Goal: Task Accomplishment & Management: Use online tool/utility

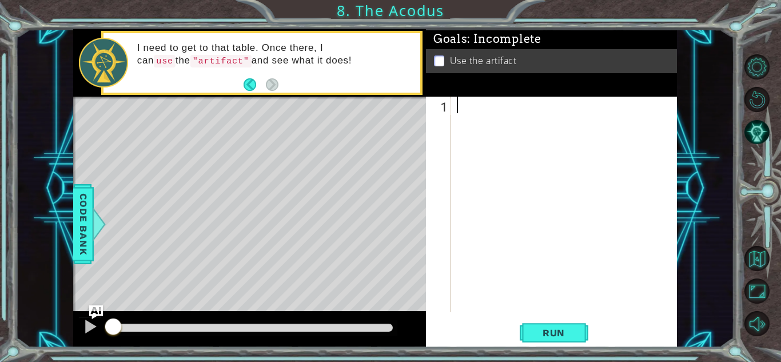
click at [258, 97] on div "I need to get to that table. Once there, I can use the "artifact" and see what …" at bounding box center [249, 63] width 353 height 68
click at [252, 86] on button "Back" at bounding box center [255, 84] width 22 height 13
click at [0, 0] on icon at bounding box center [0, 0] width 0 height 0
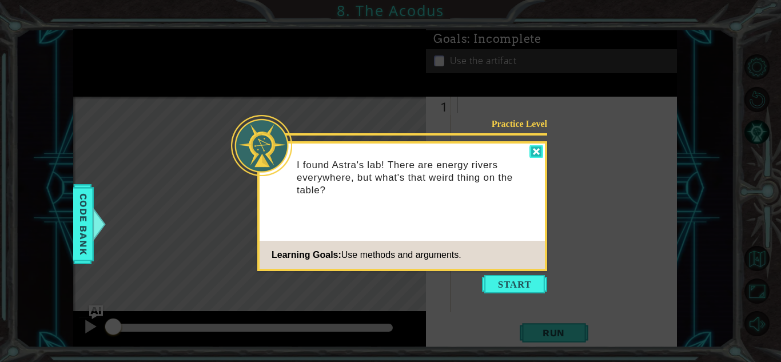
click at [538, 155] on div at bounding box center [536, 151] width 14 height 13
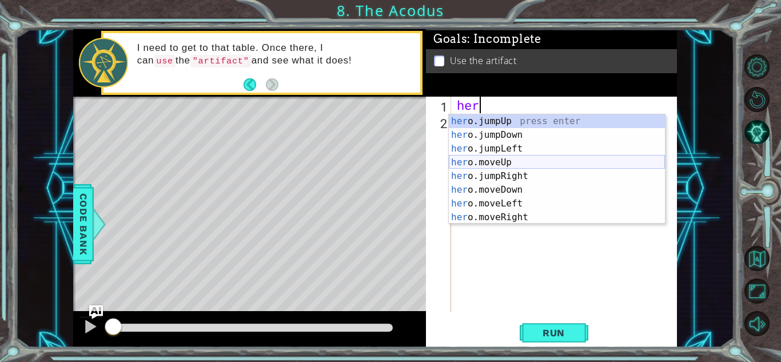
click at [498, 162] on div "her o.jumpUp press enter her o.jumpDown press enter her o.jumpLeft press enter …" at bounding box center [557, 182] width 216 height 137
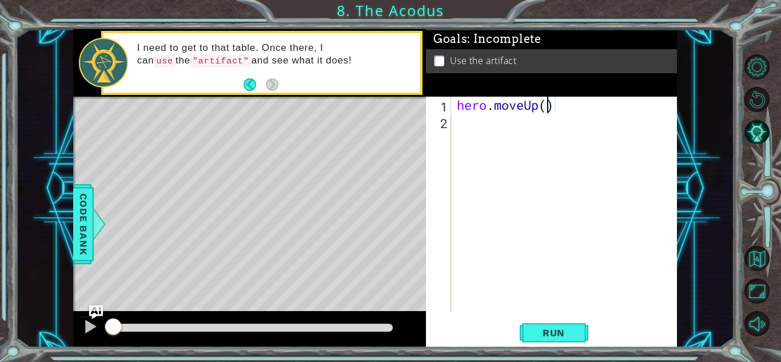
type textarea "hero.moveUp(2)"
click at [467, 117] on div "hero . moveUp ( 2 )" at bounding box center [566, 221] width 225 height 249
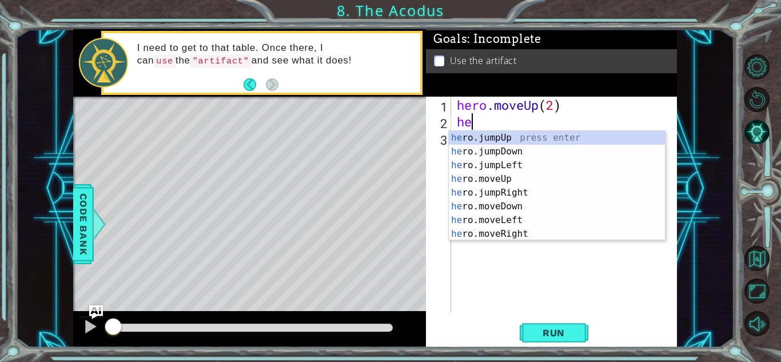
scroll to position [0, 1]
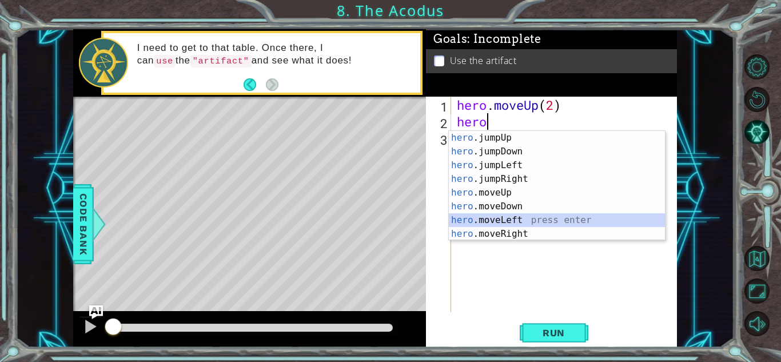
click at [477, 218] on div "hero .jumpUp press enter hero .jumpDown press enter hero .jumpLeft press enter …" at bounding box center [557, 199] width 216 height 137
type textarea "hero.moveLeft(1)"
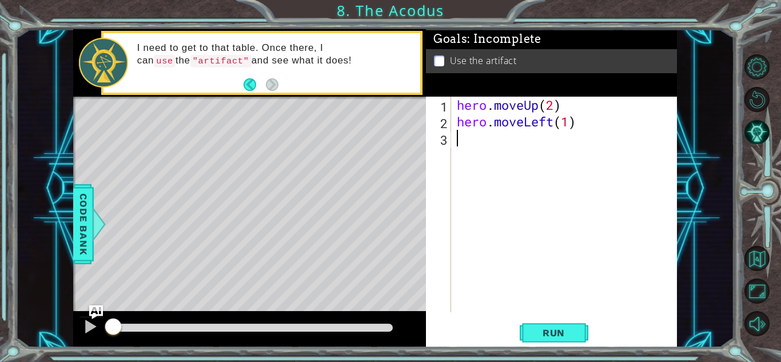
click at [471, 148] on div "hero . moveUp ( 2 ) hero . moveLeft ( 1 )" at bounding box center [566, 221] width 225 height 249
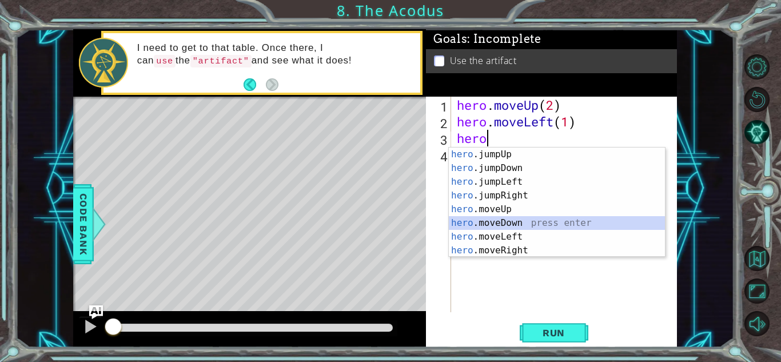
click at [496, 227] on div "hero .jumpUp press enter hero .jumpDown press enter hero .jumpLeft press enter …" at bounding box center [557, 215] width 216 height 137
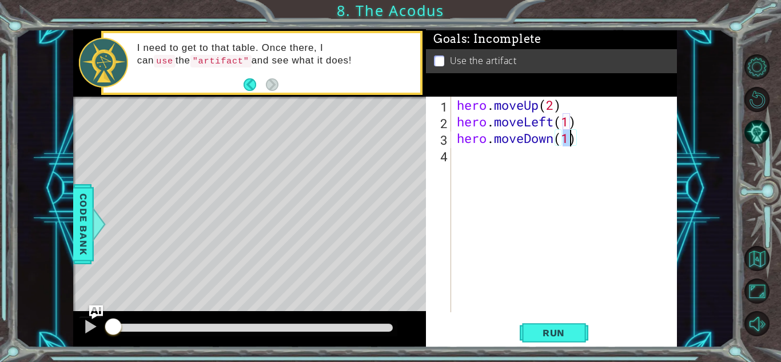
type textarea "hero.moveDown(3)"
click at [471, 174] on div "hero . moveUp ( 2 ) hero . moveLeft ( 1 ) hero . moveDown ( 3 )" at bounding box center [566, 221] width 225 height 249
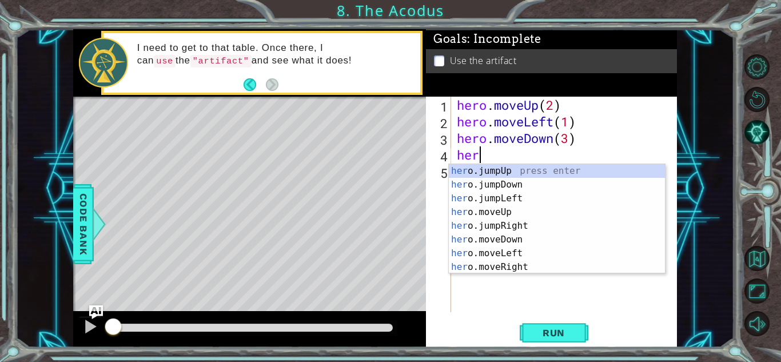
type textarea "hero"
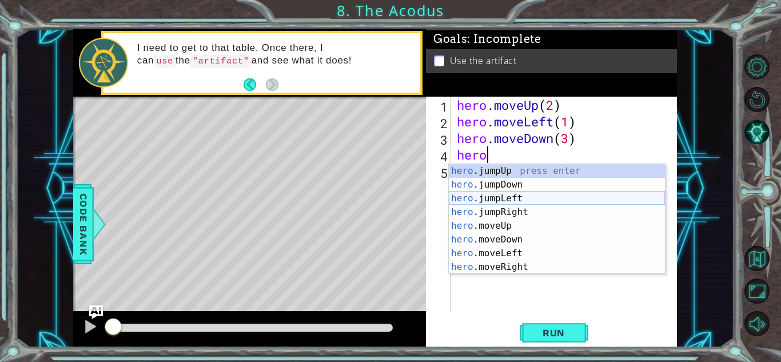
click at [499, 197] on div "hero .jumpUp press enter hero .jumpDown press enter hero .jumpLeft press enter …" at bounding box center [557, 232] width 216 height 137
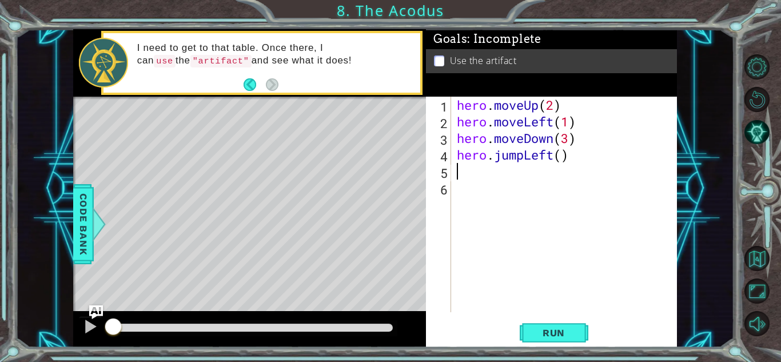
scroll to position [0, 0]
click at [564, 152] on div "hero . moveUp ( 2 ) hero . moveLeft ( 1 ) hero . moveDown ( 3 ) hero . jumpLeft…" at bounding box center [566, 221] width 225 height 249
type textarea "hero.jumpLeft(1)"
click at [481, 178] on div "hero . moveUp ( 2 ) hero . moveLeft ( 1 ) hero . moveDown ( 3 ) hero . jumpLeft…" at bounding box center [566, 221] width 225 height 249
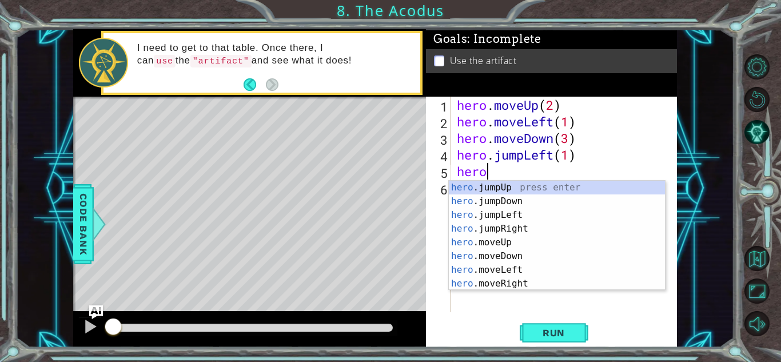
scroll to position [0, 1]
click at [489, 244] on div "hero .jumpUp press enter hero .jumpDown press enter hero .jumpLeft press enter …" at bounding box center [557, 249] width 216 height 137
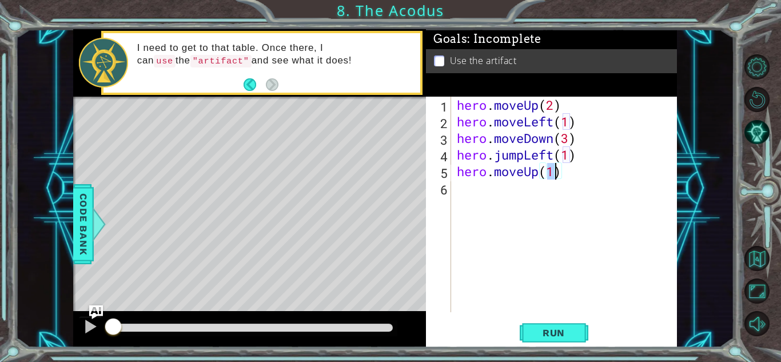
type textarea "hero.moveUp(2)"
click at [473, 198] on div "hero . moveUp ( 2 ) hero . moveLeft ( 1 ) hero . moveDown ( 3 ) hero . jumpLeft…" at bounding box center [566, 221] width 225 height 249
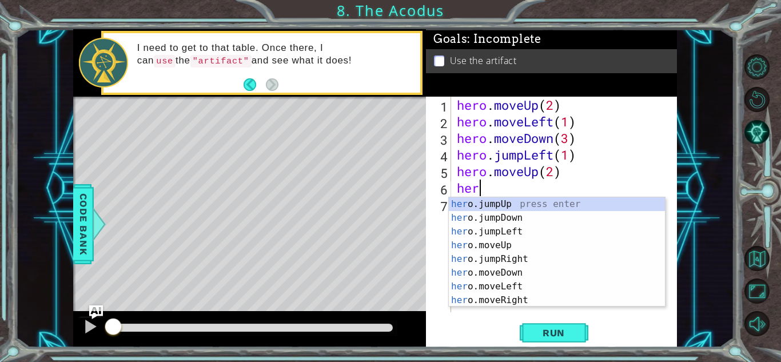
scroll to position [0, 1]
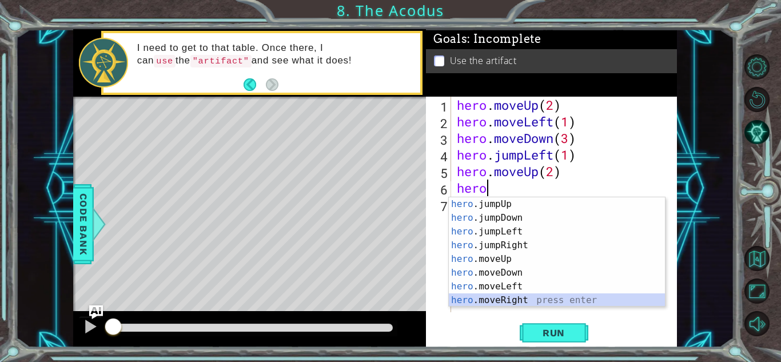
click at [485, 297] on div "hero .jumpUp press enter hero .jumpDown press enter hero .jumpLeft press enter …" at bounding box center [557, 265] width 216 height 137
type textarea "hero.moveRight(1)"
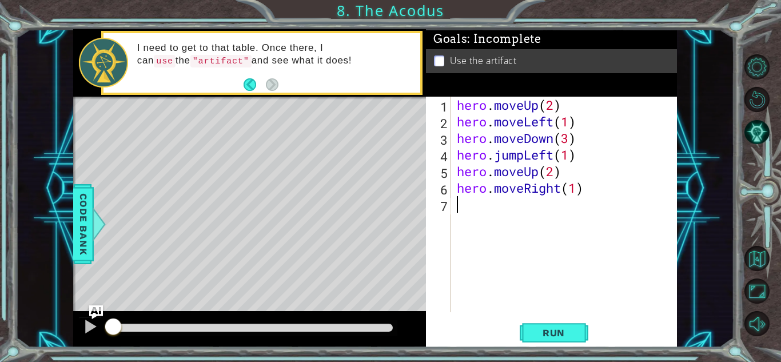
click at [466, 209] on div "hero . moveUp ( 2 ) hero . moveLeft ( 1 ) hero . moveDown ( 3 ) hero . jumpLeft…" at bounding box center [566, 221] width 225 height 249
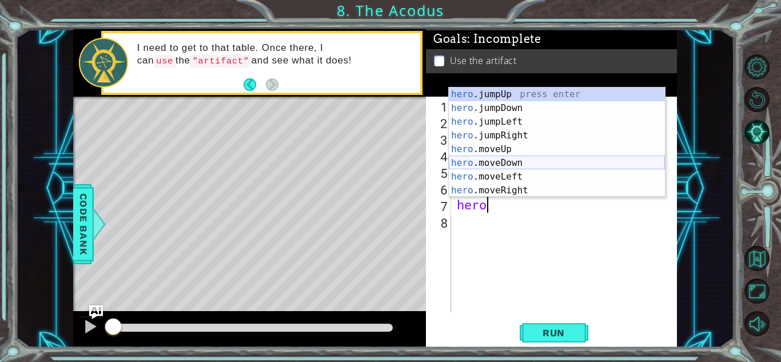
scroll to position [14, 0]
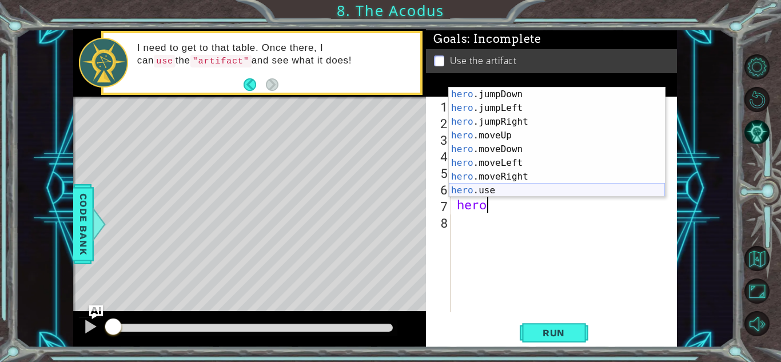
click at [500, 187] on div "hero .jumpDown press enter hero .jumpLeft press enter hero .jumpRight press ent…" at bounding box center [557, 155] width 216 height 137
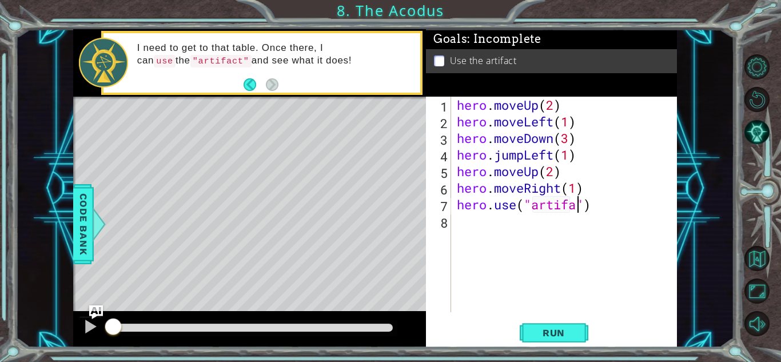
scroll to position [0, 6]
type textarea "hero.use("artifact")"
click at [568, 333] on span "Run" at bounding box center [553, 332] width 45 height 11
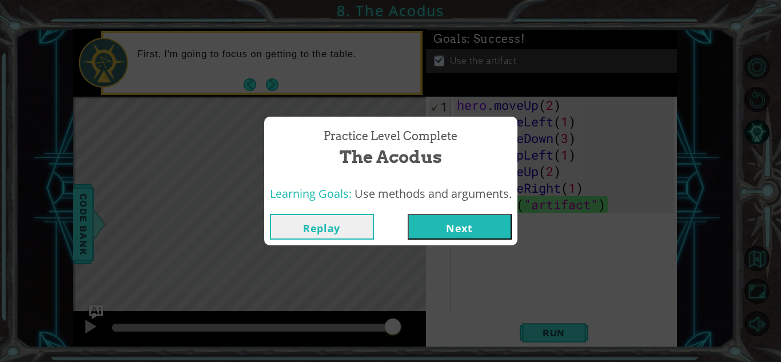
click at [470, 229] on button "Next" at bounding box center [460, 227] width 104 height 26
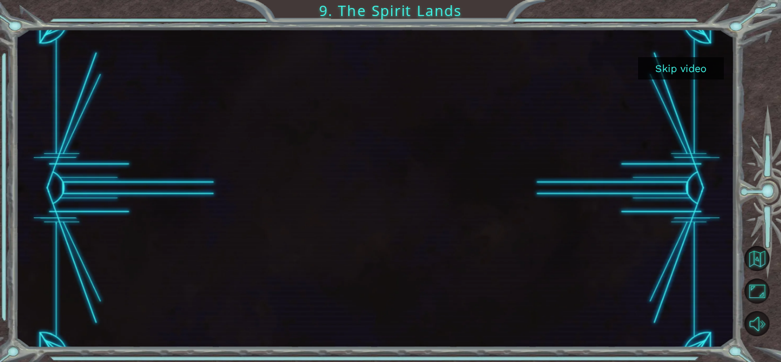
click at [664, 64] on button "Skip video" at bounding box center [681, 68] width 86 height 22
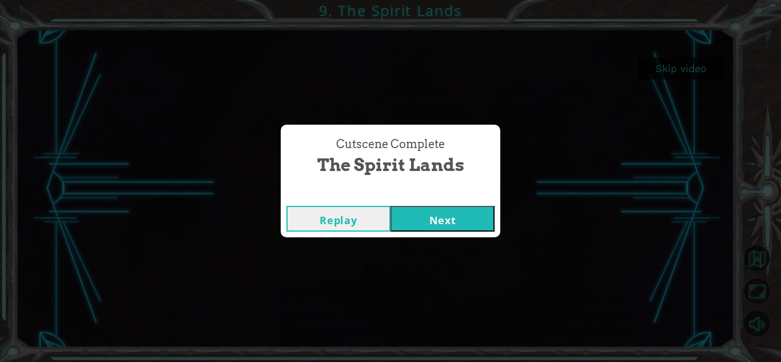
click at [465, 215] on button "Next" at bounding box center [442, 219] width 104 height 26
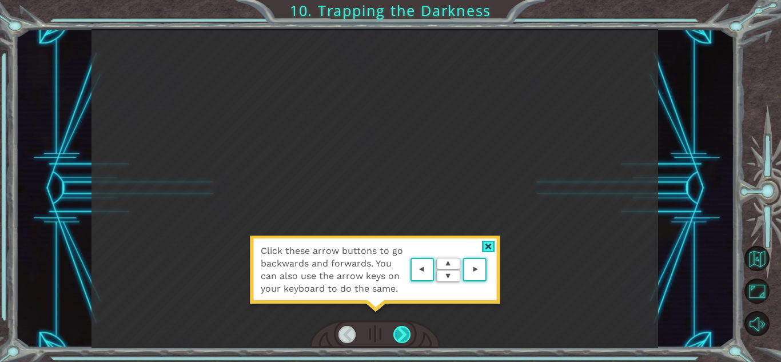
click at [404, 332] on div at bounding box center [402, 334] width 18 height 17
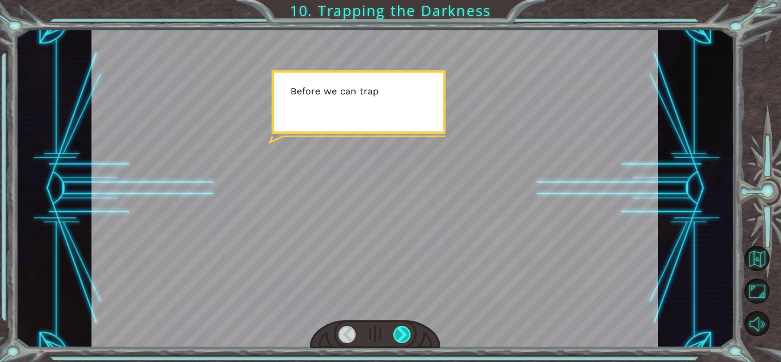
click at [404, 332] on div at bounding box center [402, 334] width 18 height 17
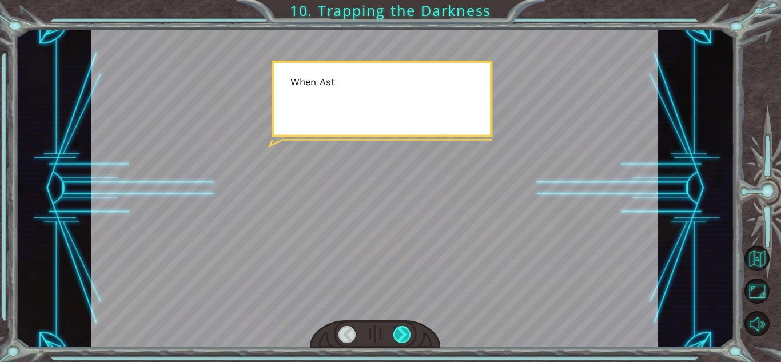
click at [404, 332] on div at bounding box center [402, 334] width 18 height 17
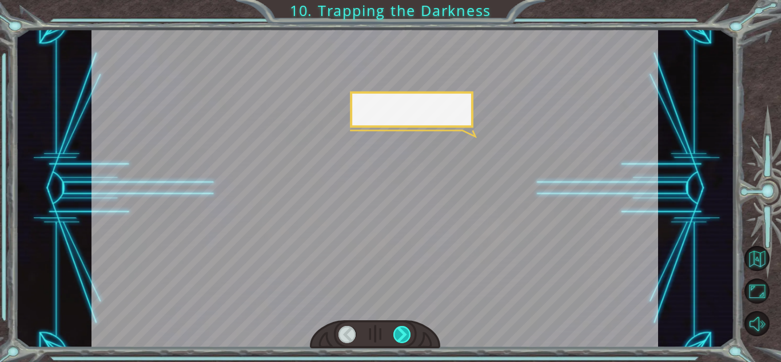
click at [404, 332] on div at bounding box center [402, 334] width 18 height 17
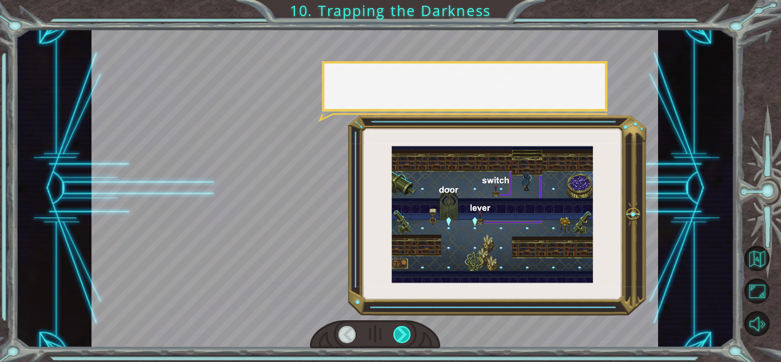
click at [404, 332] on div at bounding box center [402, 334] width 18 height 17
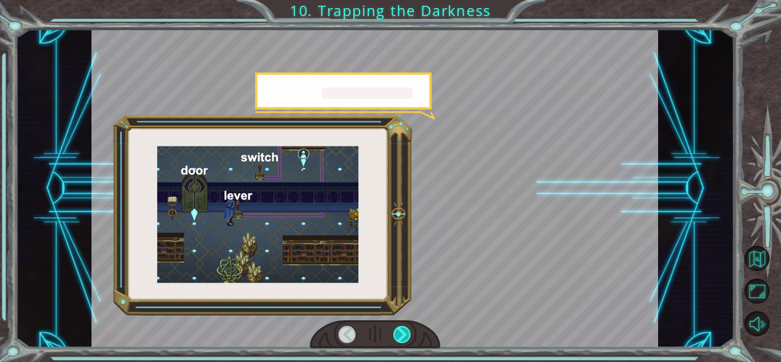
click at [404, 332] on div at bounding box center [402, 334] width 18 height 17
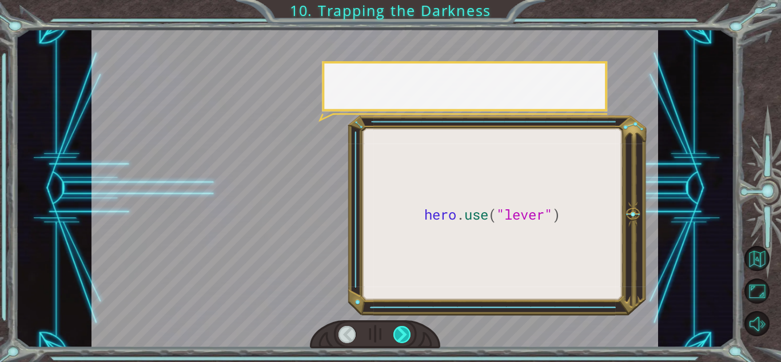
click at [404, 332] on div at bounding box center [402, 334] width 18 height 17
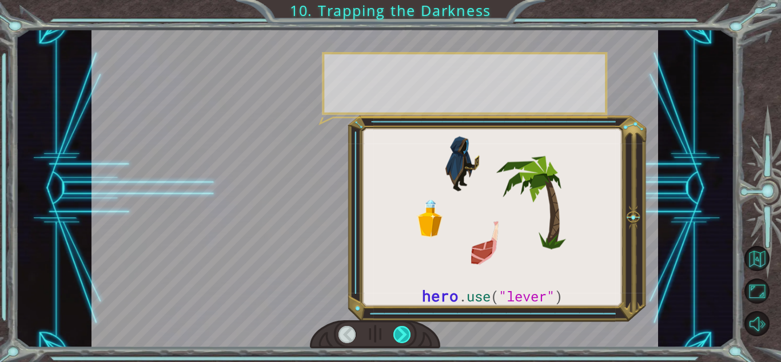
click at [404, 332] on div at bounding box center [402, 334] width 18 height 17
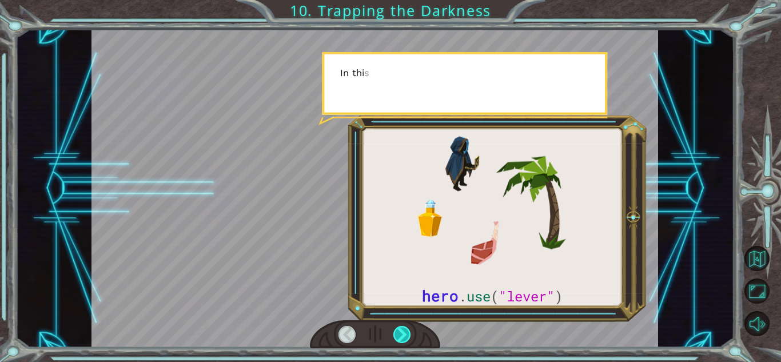
click at [404, 332] on div at bounding box center [402, 334] width 18 height 17
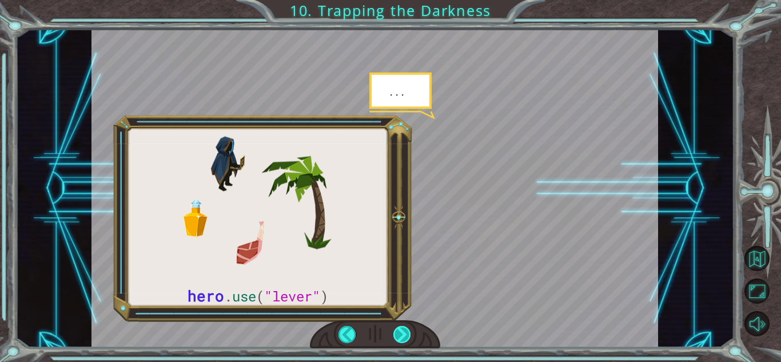
click at [404, 332] on div at bounding box center [402, 334] width 18 height 17
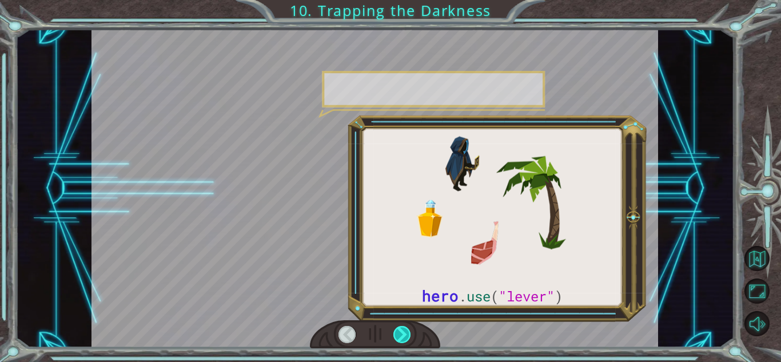
click at [404, 332] on div at bounding box center [402, 334] width 18 height 17
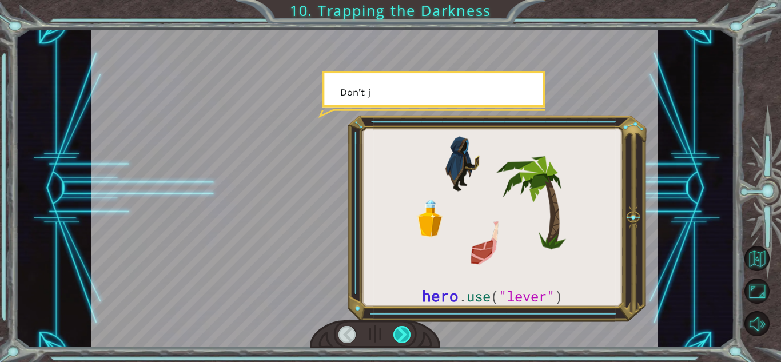
click at [404, 332] on div at bounding box center [402, 334] width 18 height 17
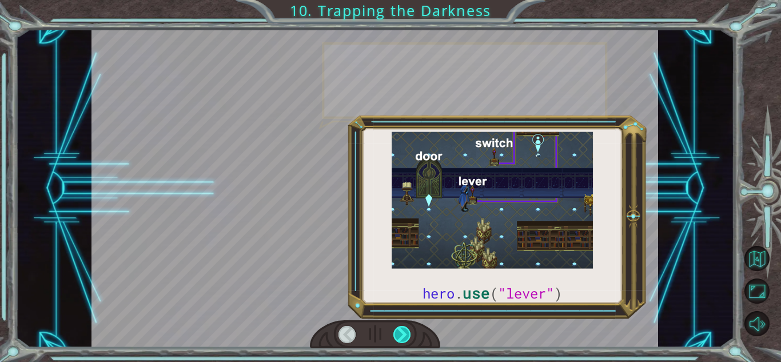
click at [404, 332] on div at bounding box center [402, 334] width 18 height 17
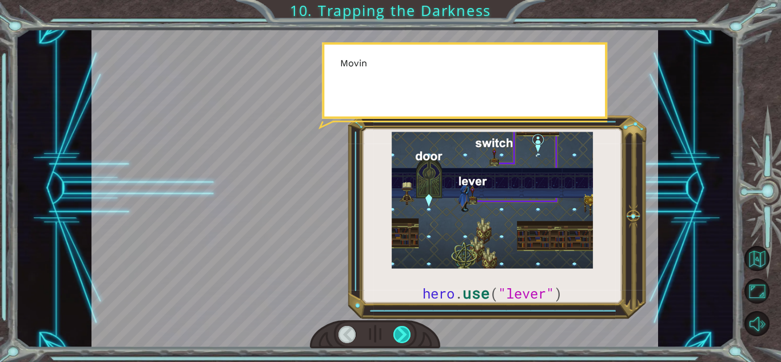
click at [404, 332] on div at bounding box center [402, 334] width 18 height 17
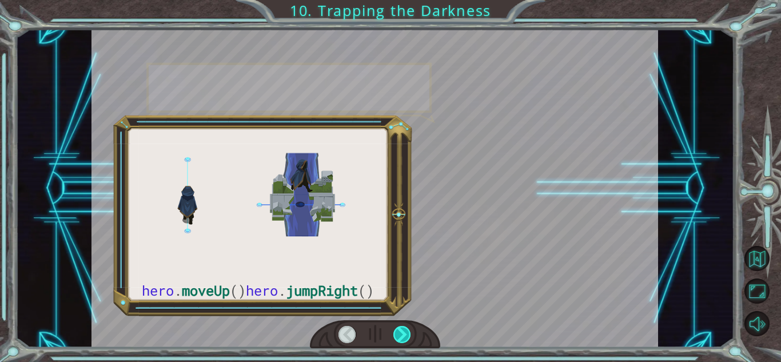
click at [404, 332] on div at bounding box center [402, 334] width 18 height 17
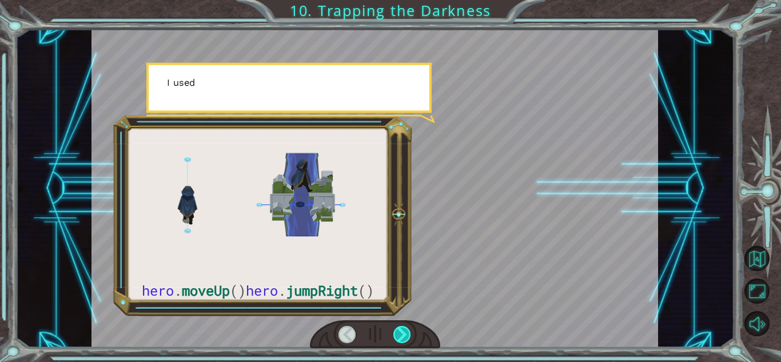
click at [404, 332] on div at bounding box center [402, 334] width 18 height 17
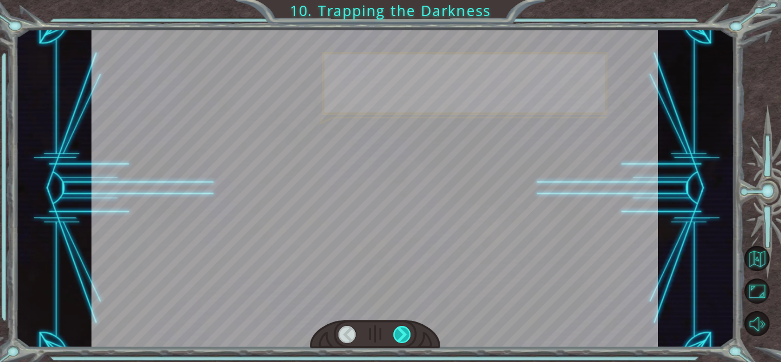
click at [404, 332] on div at bounding box center [402, 334] width 18 height 17
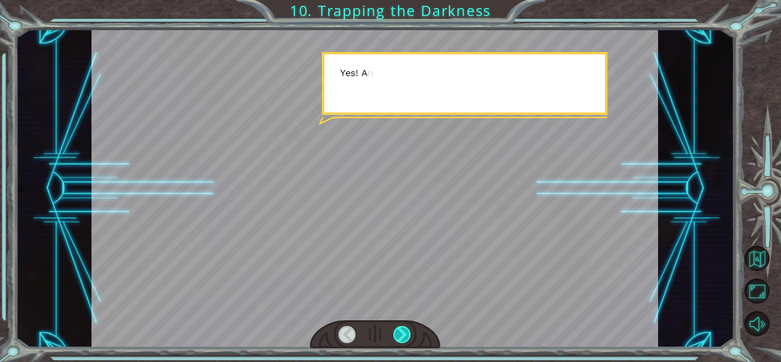
click at [404, 332] on div at bounding box center [402, 334] width 18 height 17
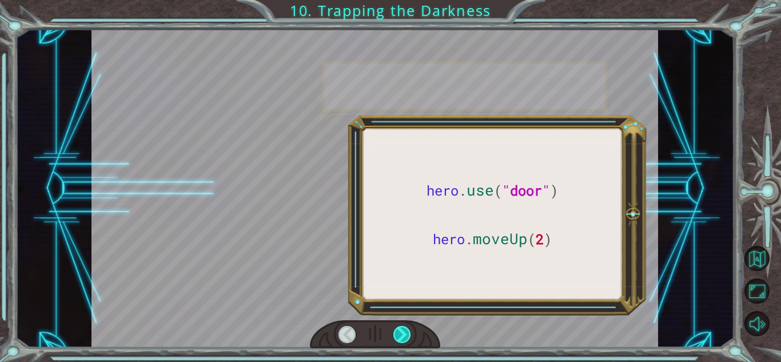
click at [404, 332] on div at bounding box center [402, 334] width 18 height 17
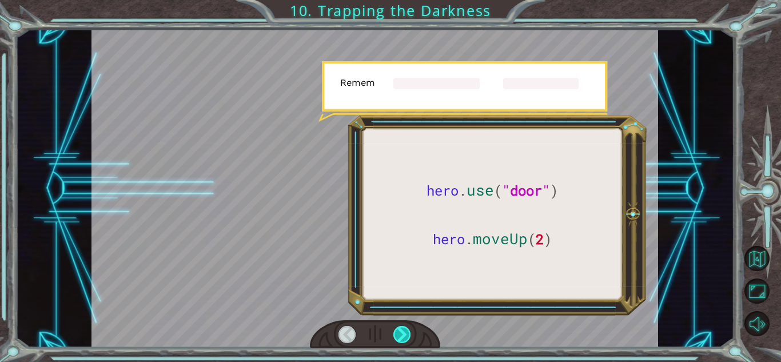
click at [404, 332] on div at bounding box center [402, 334] width 18 height 17
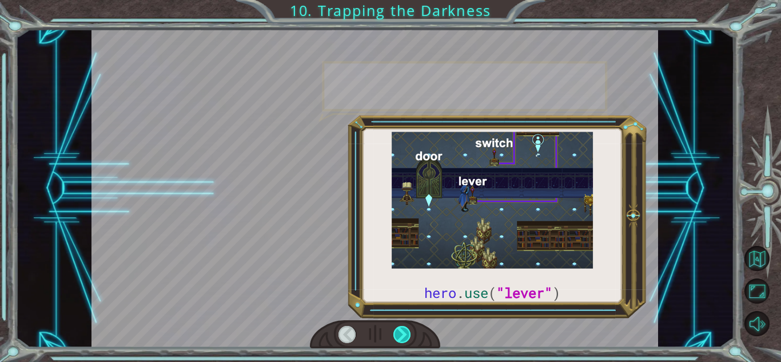
click at [404, 332] on div at bounding box center [402, 334] width 18 height 17
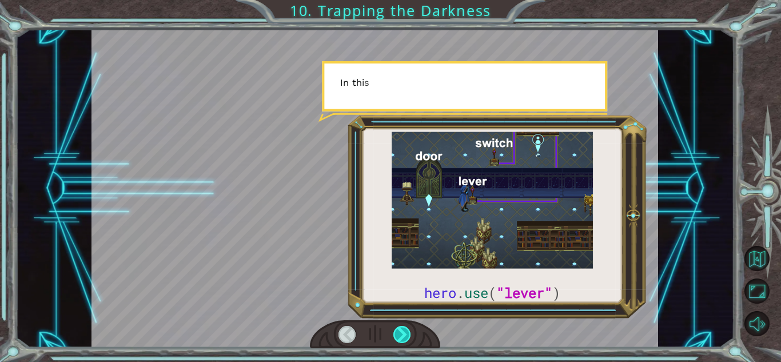
click at [404, 332] on div at bounding box center [402, 334] width 18 height 17
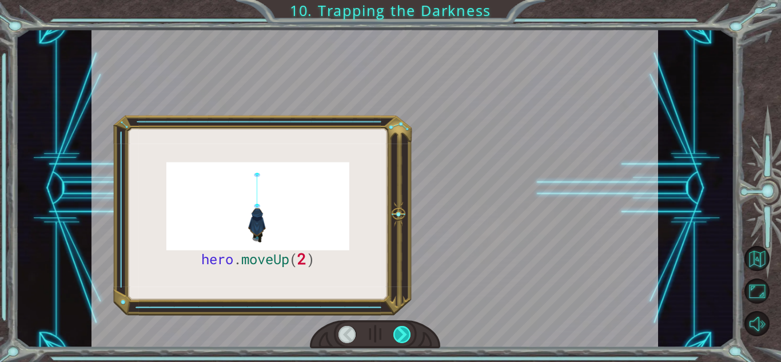
click at [404, 332] on div at bounding box center [402, 334] width 18 height 17
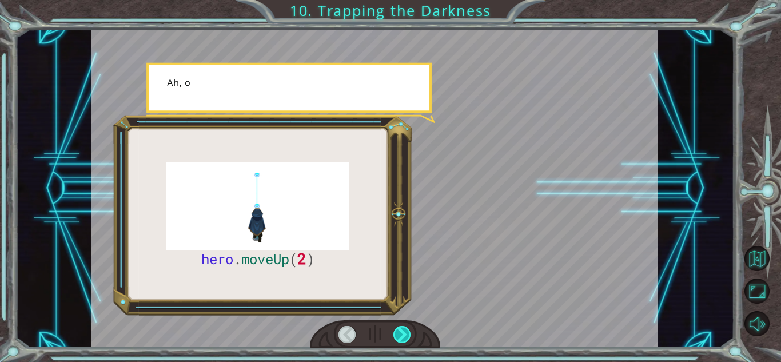
click at [404, 332] on div at bounding box center [402, 334] width 18 height 17
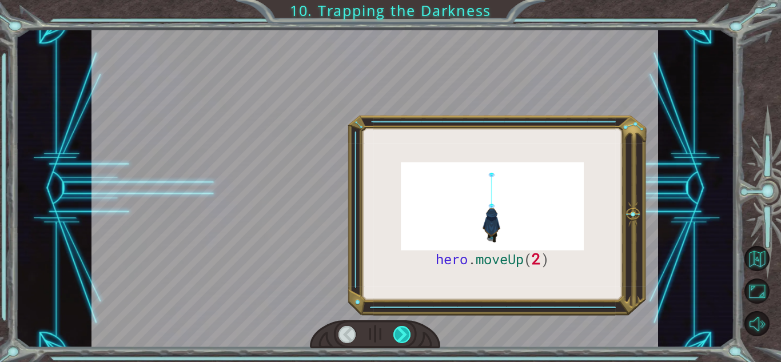
click at [404, 332] on div at bounding box center [402, 334] width 18 height 17
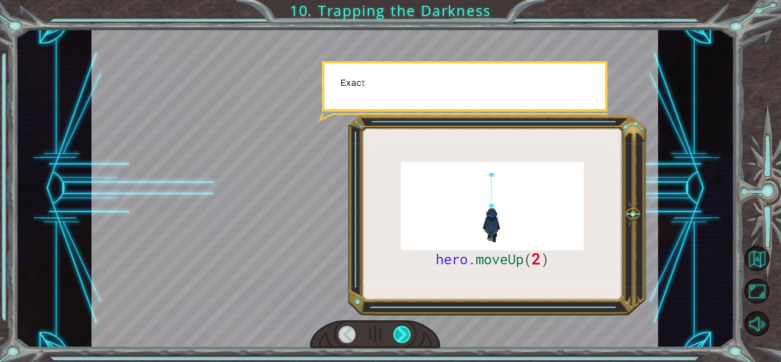
click at [404, 332] on div at bounding box center [402, 334] width 18 height 17
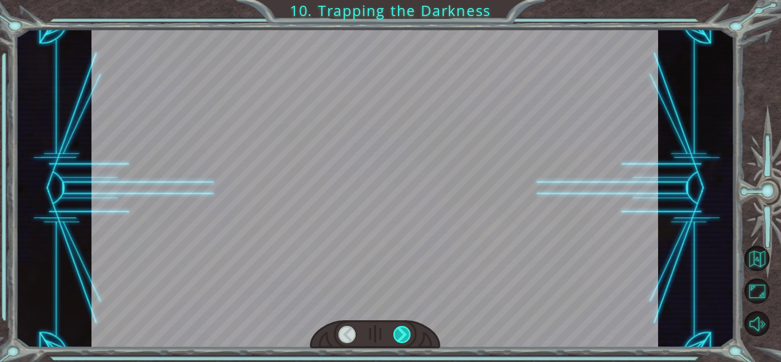
click at [404, 332] on div at bounding box center [402, 334] width 18 height 17
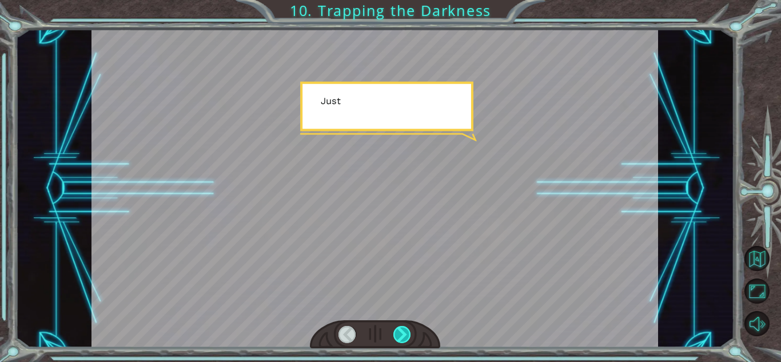
click at [404, 332] on div at bounding box center [402, 334] width 18 height 17
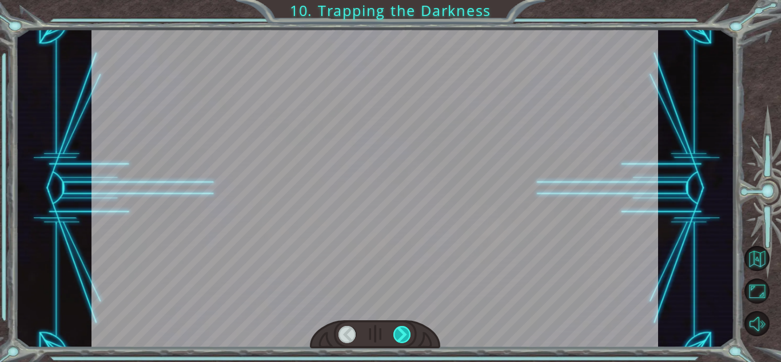
click at [404, 332] on div at bounding box center [402, 334] width 18 height 17
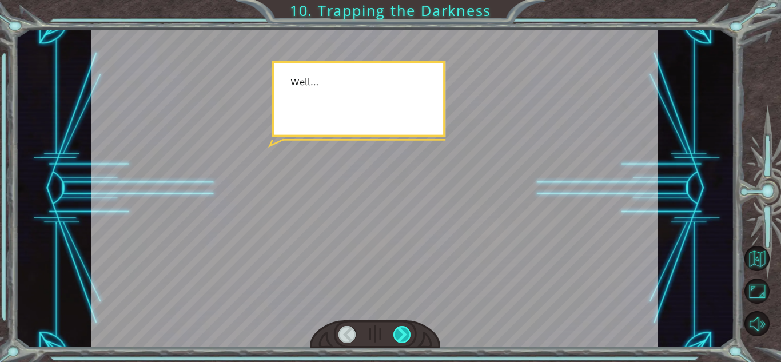
click at [404, 332] on div at bounding box center [402, 334] width 18 height 17
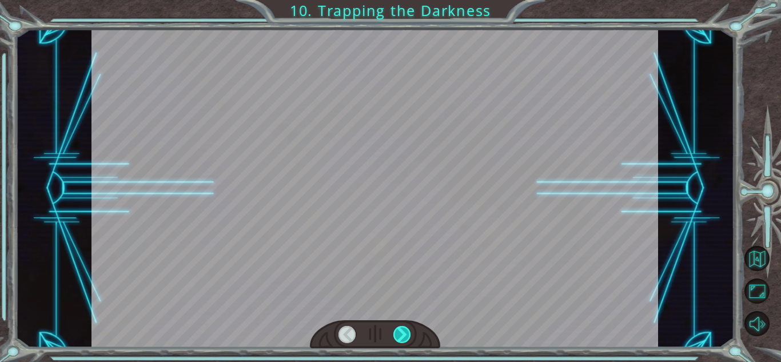
click at [404, 332] on div at bounding box center [402, 334] width 18 height 17
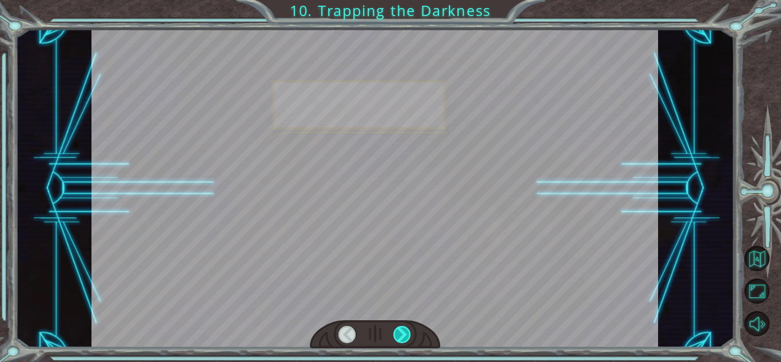
click at [404, 332] on div at bounding box center [402, 334] width 18 height 17
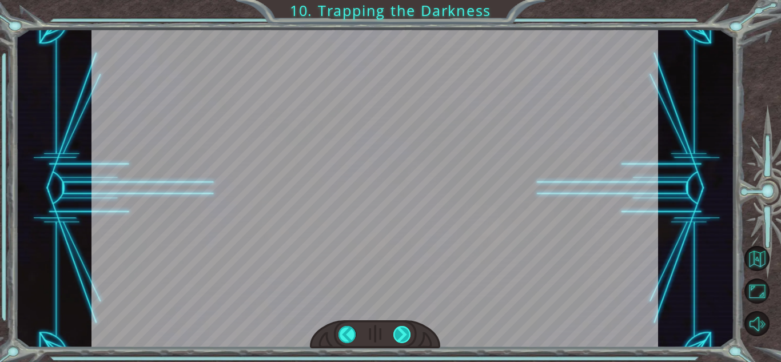
click at [404, 0] on div "hero . moveUp ( 2 ) B e f o r e w e c a n t r a p t h e D a r k n e s s w i t h…" at bounding box center [390, 0] width 781 height 0
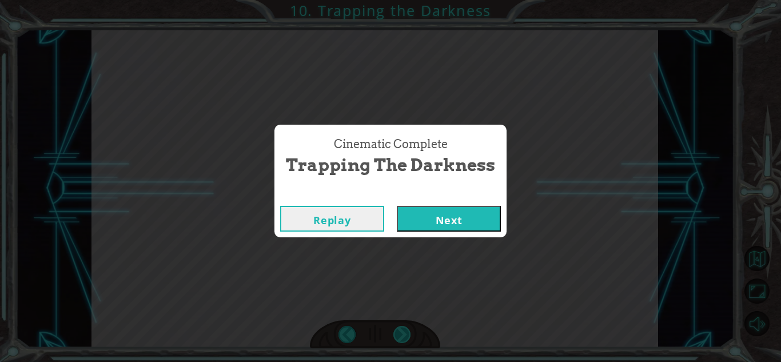
click at [404, 332] on div "Cinematic Complete Trapping the Darkness Replay Next" at bounding box center [390, 181] width 781 height 362
click at [461, 208] on button "Next" at bounding box center [449, 219] width 104 height 26
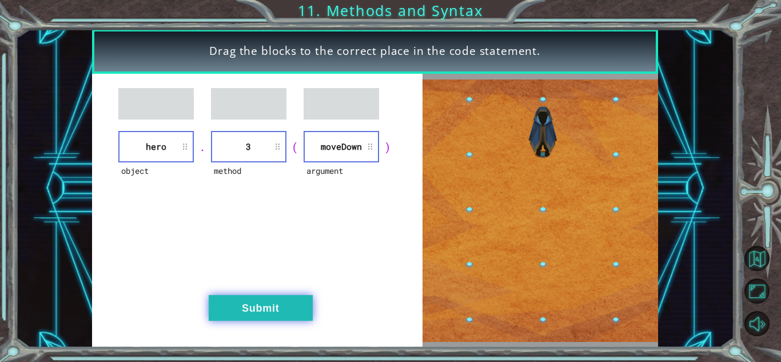
click at [238, 302] on button "Submit" at bounding box center [261, 308] width 104 height 26
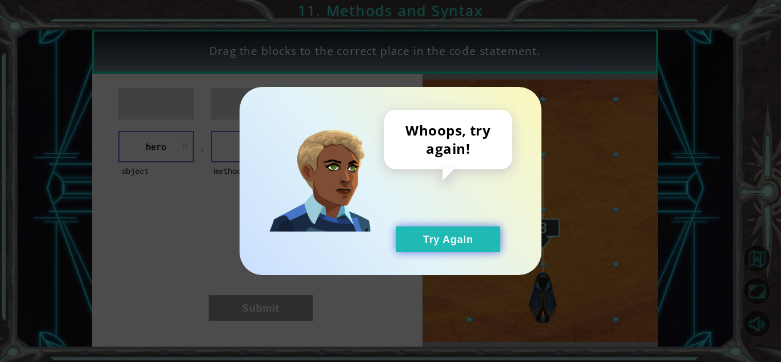
click at [448, 235] on button "Try Again" at bounding box center [448, 239] width 104 height 26
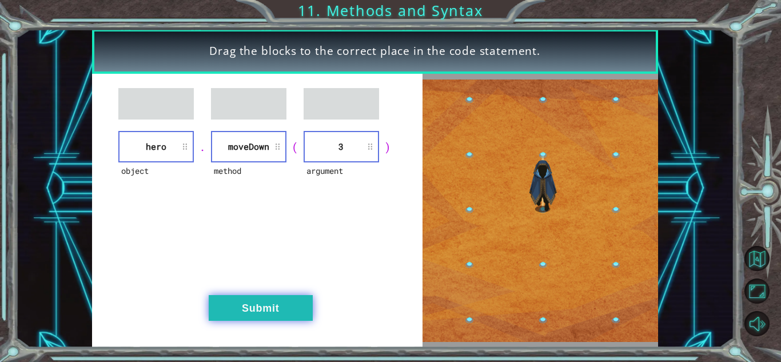
click at [270, 309] on button "Submit" at bounding box center [261, 308] width 104 height 26
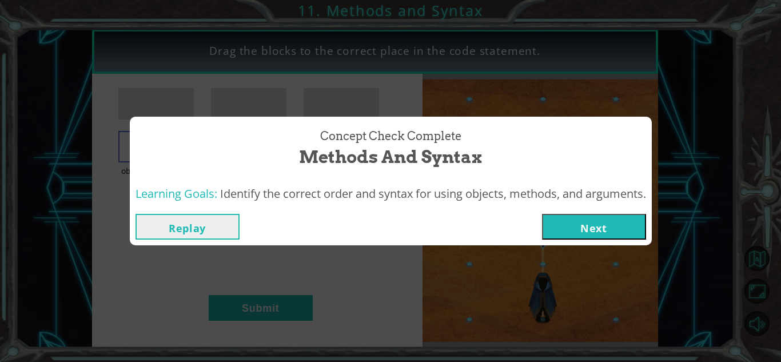
click at [589, 222] on button "Next" at bounding box center [594, 227] width 104 height 26
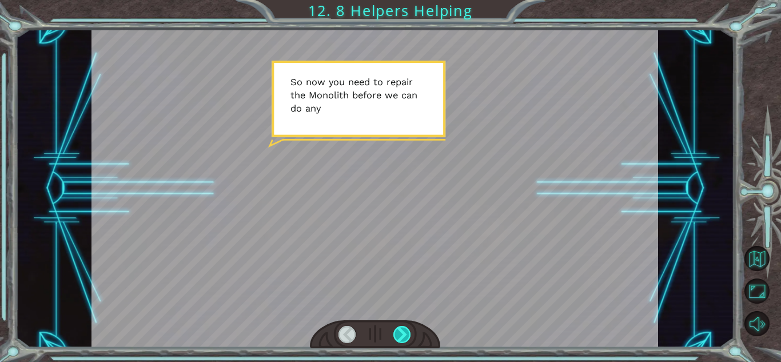
click at [400, 331] on div at bounding box center [402, 334] width 18 height 17
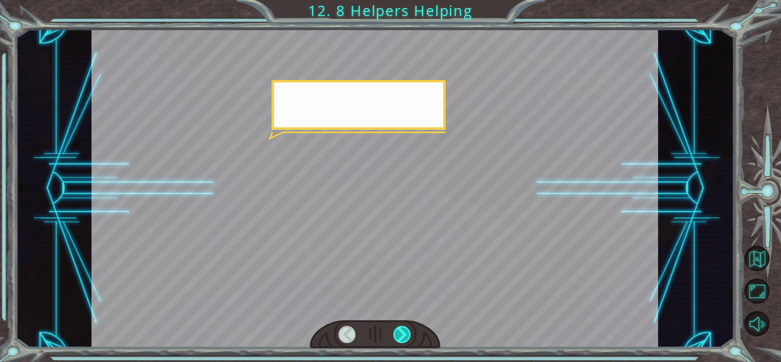
click at [400, 331] on div at bounding box center [402, 334] width 18 height 17
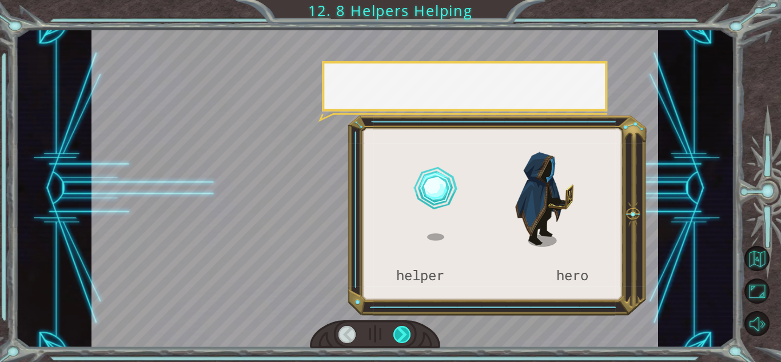
click at [400, 331] on div at bounding box center [402, 334] width 18 height 17
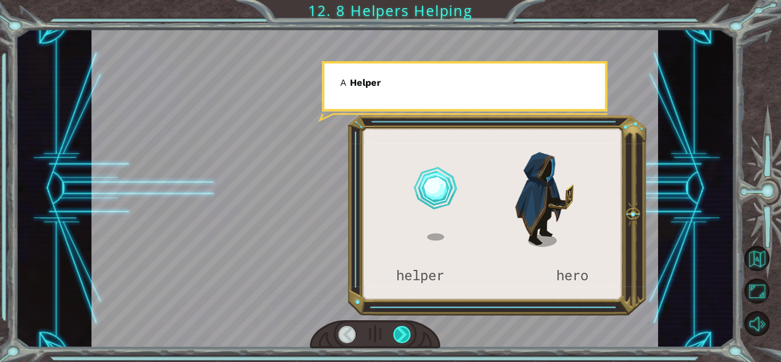
click at [400, 331] on div at bounding box center [402, 334] width 18 height 17
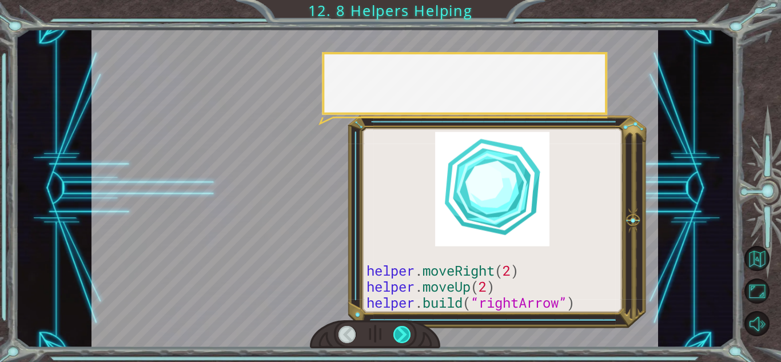
click at [400, 331] on div at bounding box center [402, 334] width 18 height 17
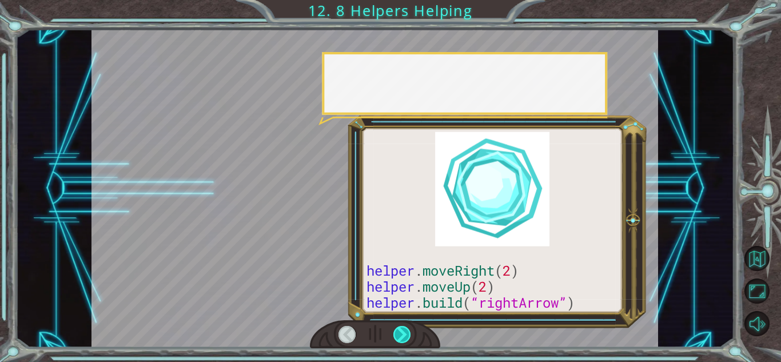
click at [400, 331] on div at bounding box center [402, 334] width 18 height 17
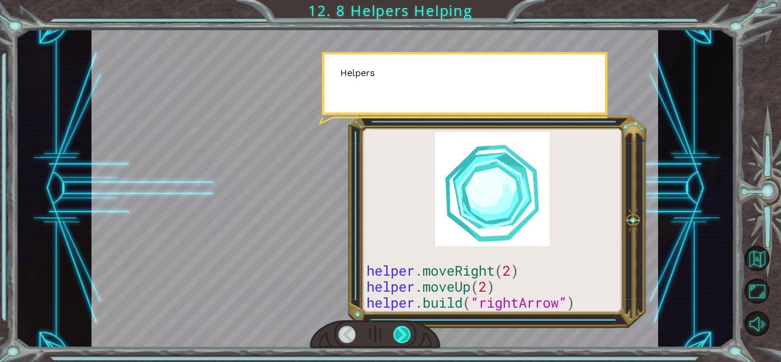
click at [400, 331] on div at bounding box center [402, 334] width 18 height 17
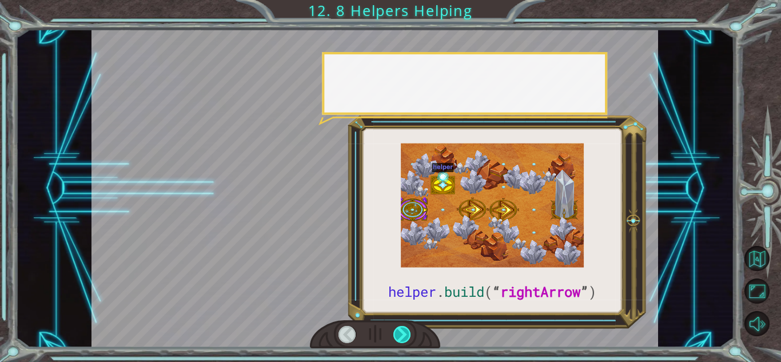
click at [400, 331] on div at bounding box center [402, 334] width 18 height 17
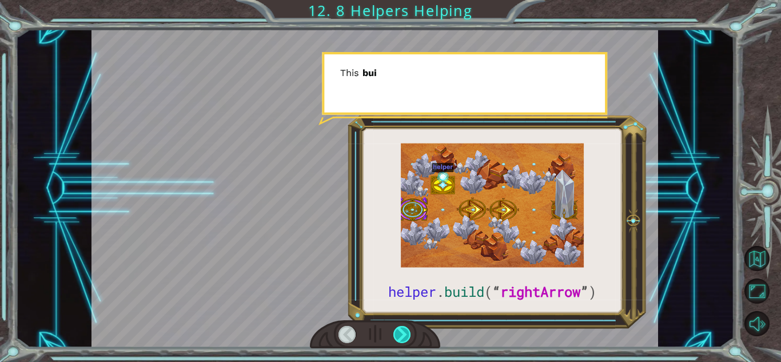
click at [400, 331] on div at bounding box center [402, 334] width 18 height 17
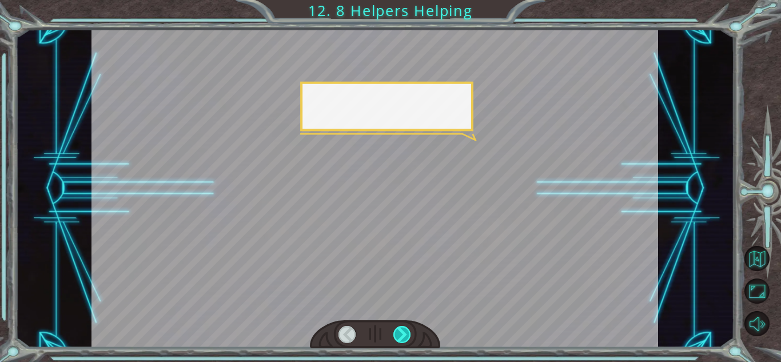
click at [400, 331] on div at bounding box center [402, 334] width 18 height 17
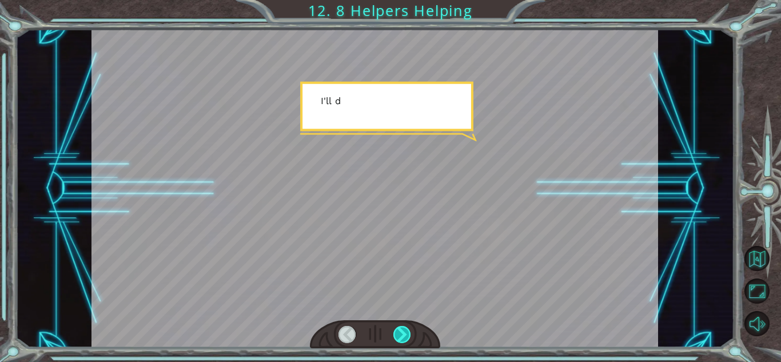
click at [400, 331] on div at bounding box center [402, 334] width 18 height 17
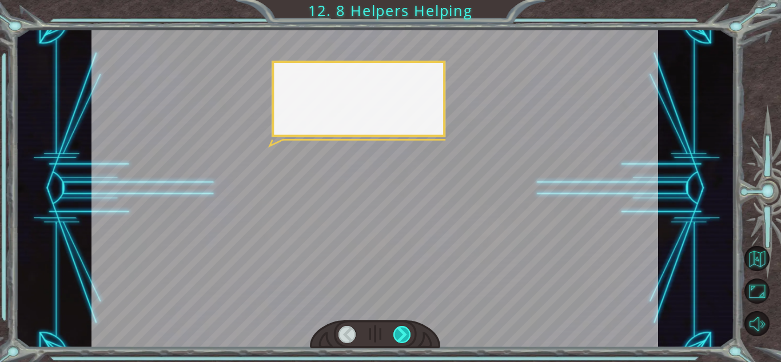
click at [400, 331] on div at bounding box center [402, 334] width 18 height 17
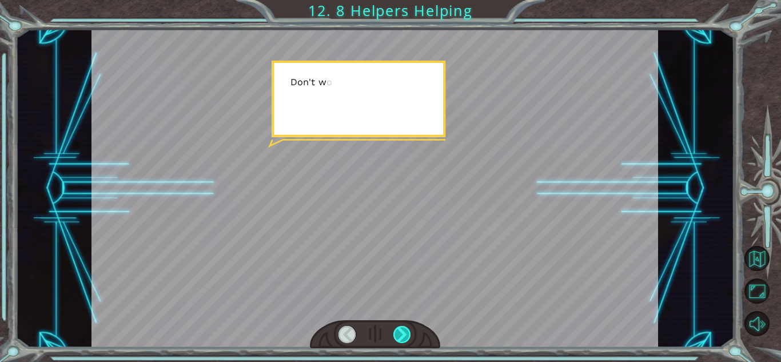
click at [400, 331] on div at bounding box center [402, 334] width 18 height 17
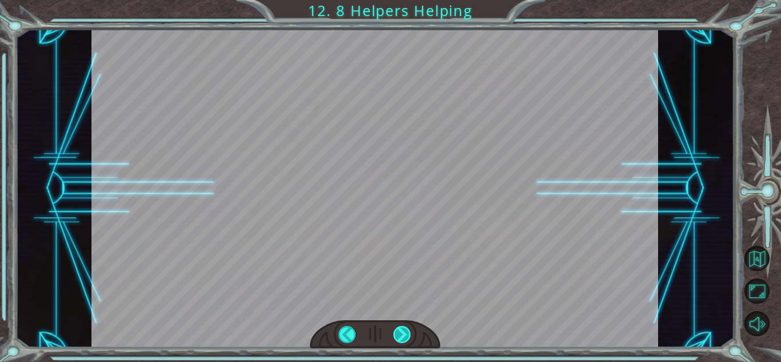
click at [400, 331] on div at bounding box center [402, 334] width 18 height 17
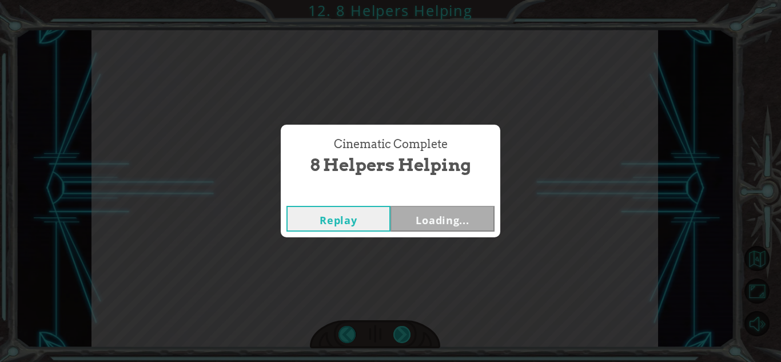
click at [400, 331] on div "Cinematic Complete 8 Helpers Helping Replay Loading..." at bounding box center [390, 181] width 781 height 362
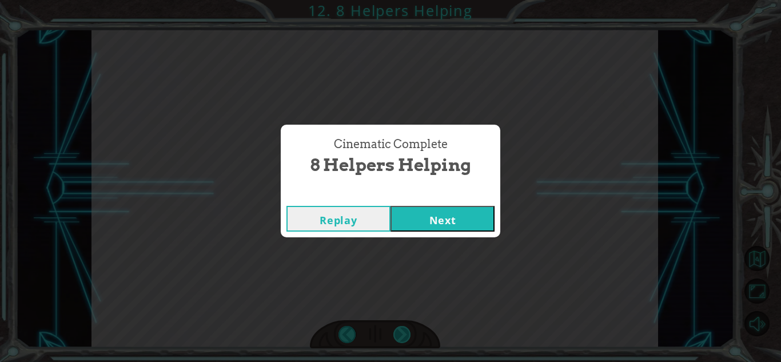
click at [400, 331] on div "Cinematic Complete 8 Helpers Helping Replay Next" at bounding box center [390, 181] width 781 height 362
click at [426, 223] on button "Next" at bounding box center [442, 219] width 104 height 26
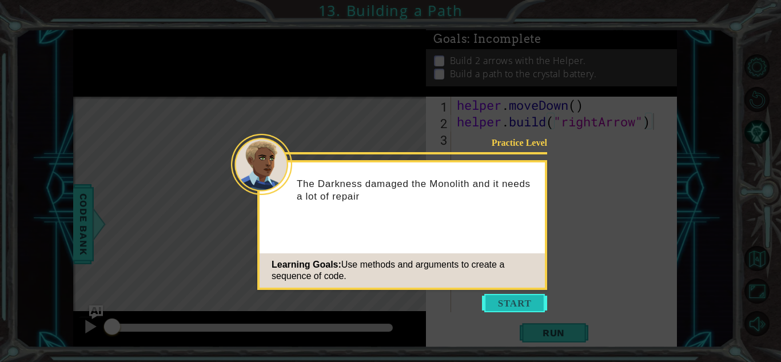
click at [504, 309] on button "Start" at bounding box center [514, 303] width 65 height 18
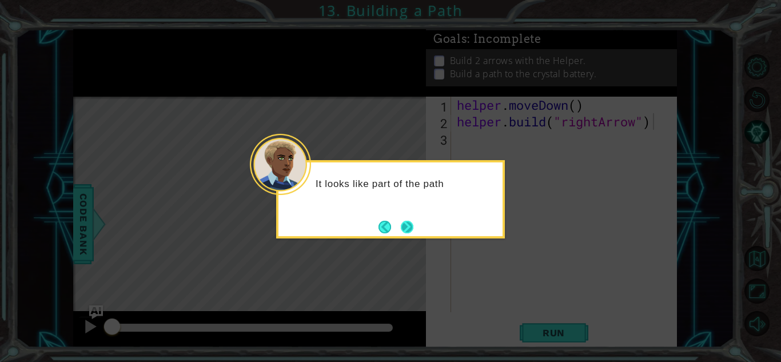
click at [413, 231] on button "Next" at bounding box center [407, 227] width 13 height 13
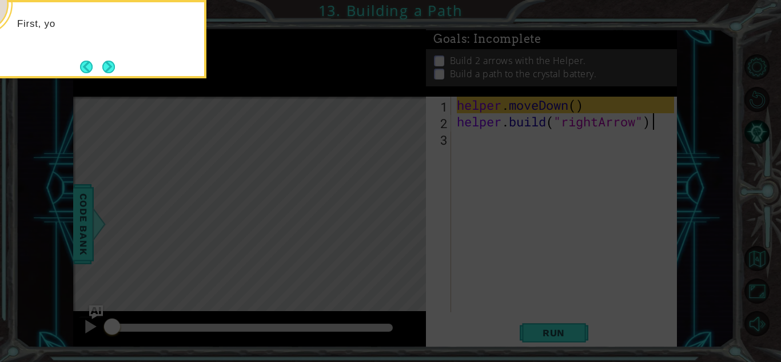
click at [350, 177] on icon at bounding box center [390, 181] width 781 height 362
click at [103, 66] on button "Next" at bounding box center [108, 66] width 13 height 13
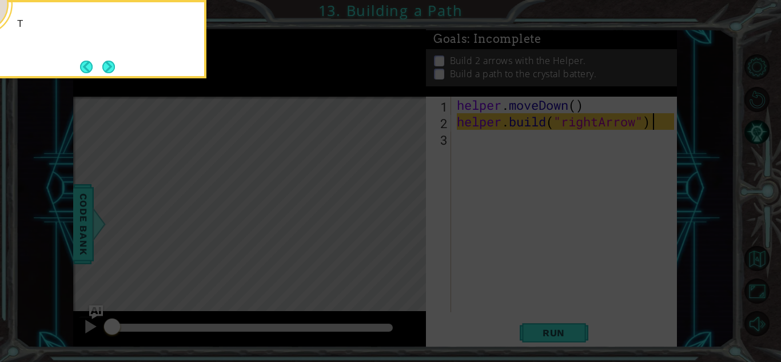
click at [103, 66] on button "Next" at bounding box center [108, 67] width 13 height 13
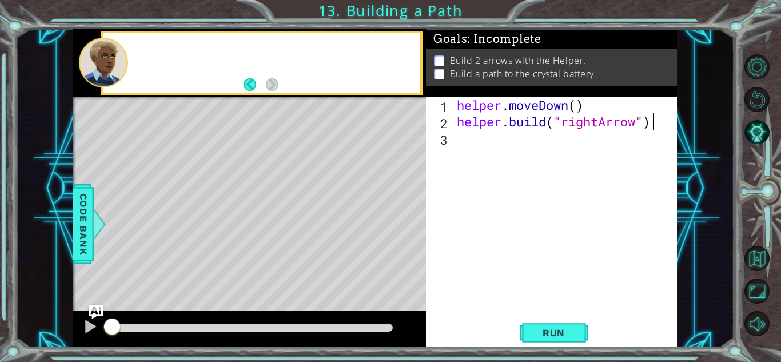
click at [103, 66] on div at bounding box center [103, 63] width 49 height 50
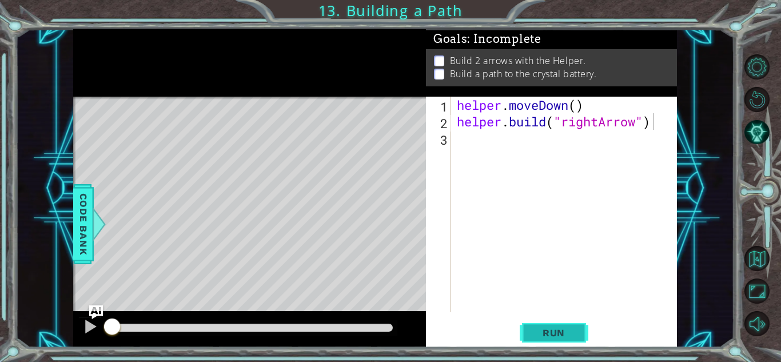
click at [535, 330] on span "Run" at bounding box center [553, 332] width 45 height 11
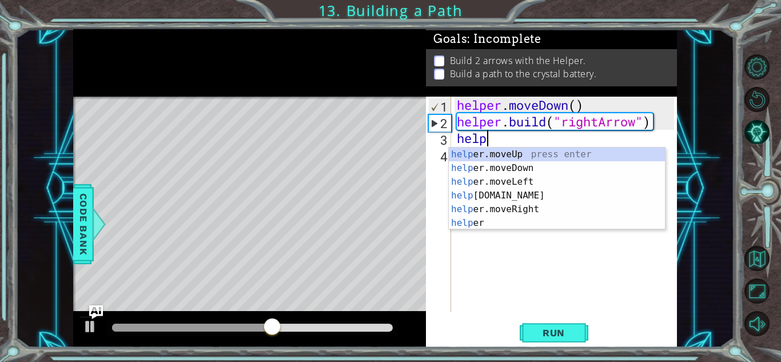
scroll to position [0, 1]
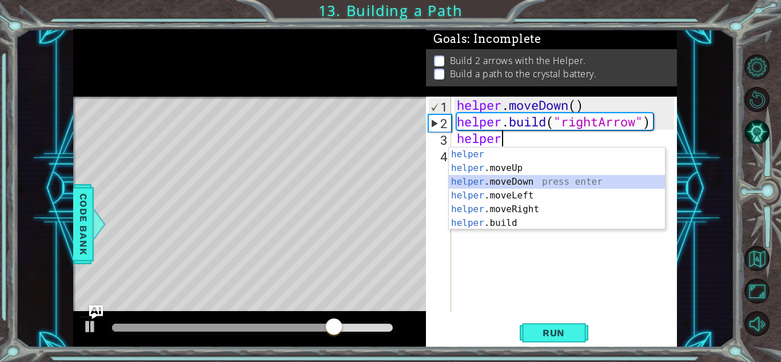
click at [531, 178] on div "helper press enter helper .moveUp press enter helper .moveDown press enter help…" at bounding box center [557, 202] width 216 height 110
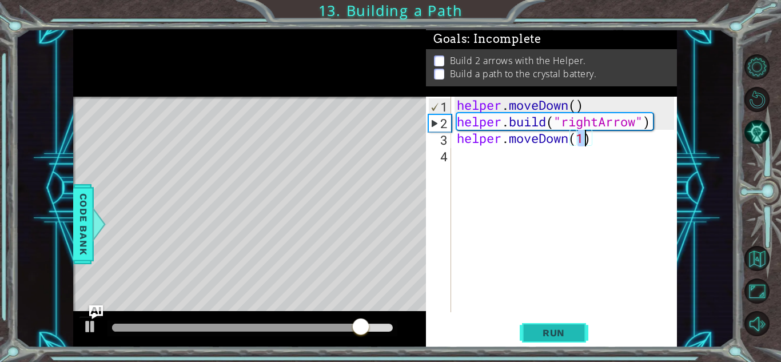
type textarea "helper.moveDown(1)"
click at [546, 338] on span "Run" at bounding box center [553, 332] width 45 height 11
